Goal: Task Accomplishment & Management: Manage account settings

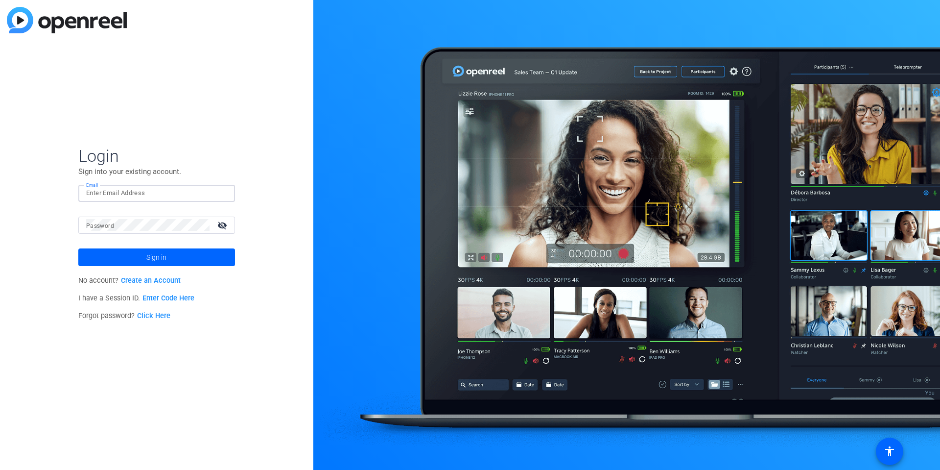
click at [145, 194] on input "Email" at bounding box center [156, 193] width 141 height 12
click at [110, 196] on input "Email" at bounding box center [156, 193] width 141 height 12
paste input "[EMAIL_ADDRESS][DOMAIN_NAME]"
type input "[EMAIL_ADDRESS][DOMAIN_NAME]"
click at [224, 225] on mat-icon "visibility_off" at bounding box center [224, 225] width 24 height 14
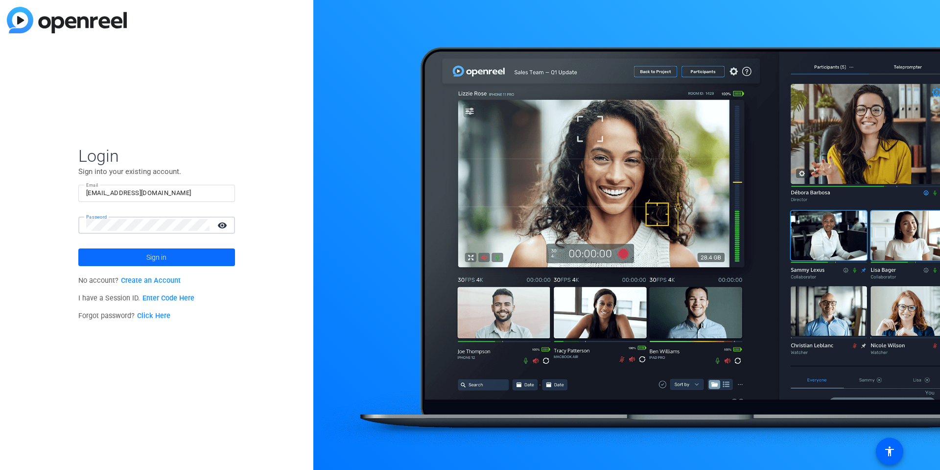
click at [195, 260] on span at bounding box center [156, 257] width 157 height 24
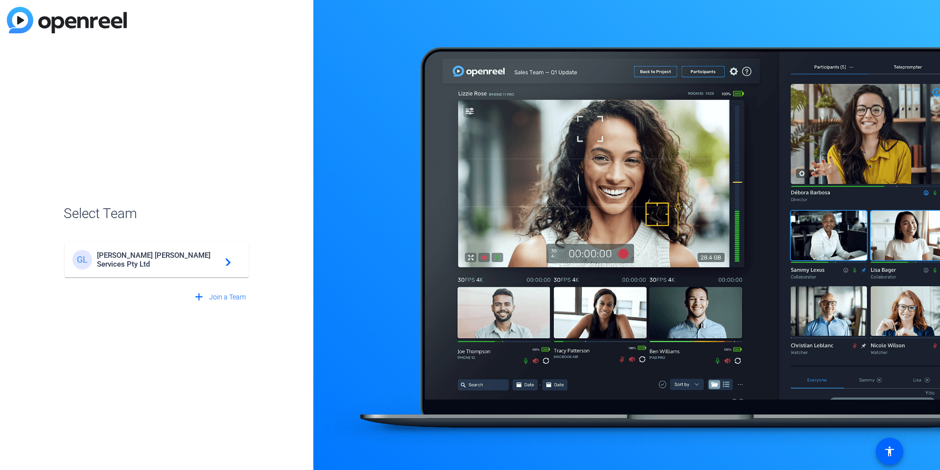
click at [128, 270] on mat-card-content "[PERSON_NAME] Services Pty Ltd navigate_next" at bounding box center [157, 259] width 184 height 35
